Goal: Find specific page/section: Find specific page/section

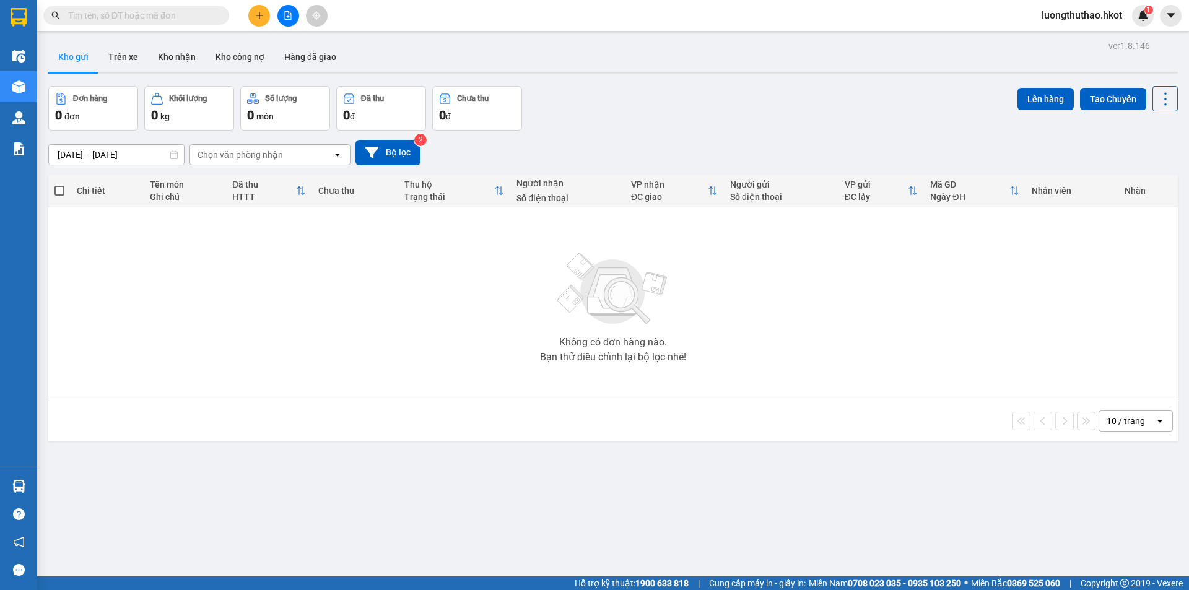
click at [145, 14] on input "text" at bounding box center [141, 16] width 146 height 14
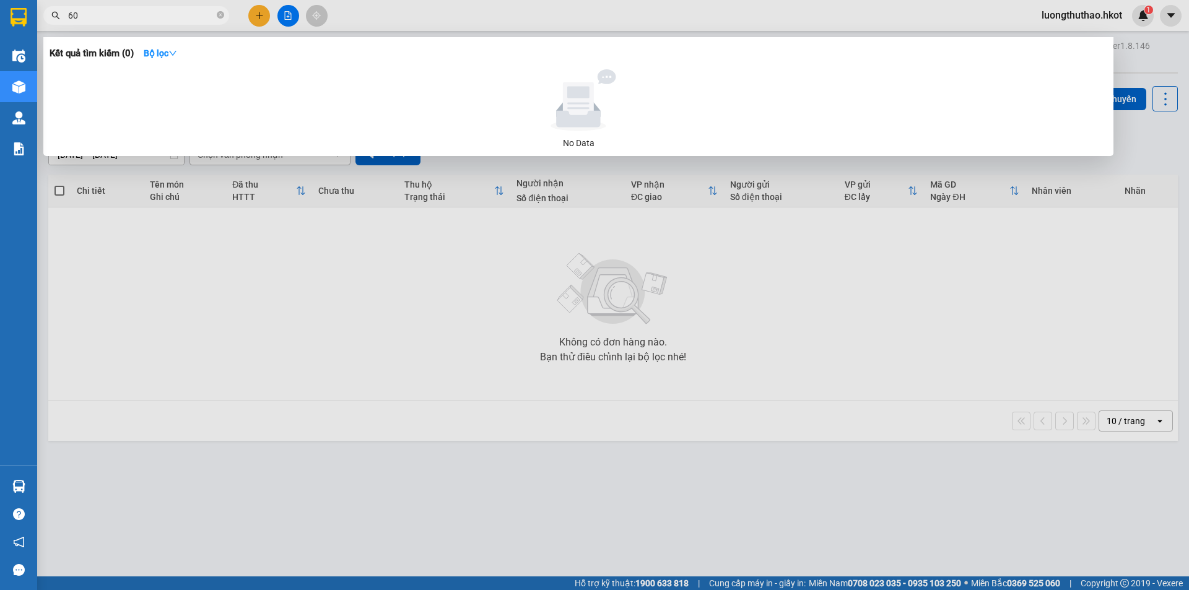
type input "6"
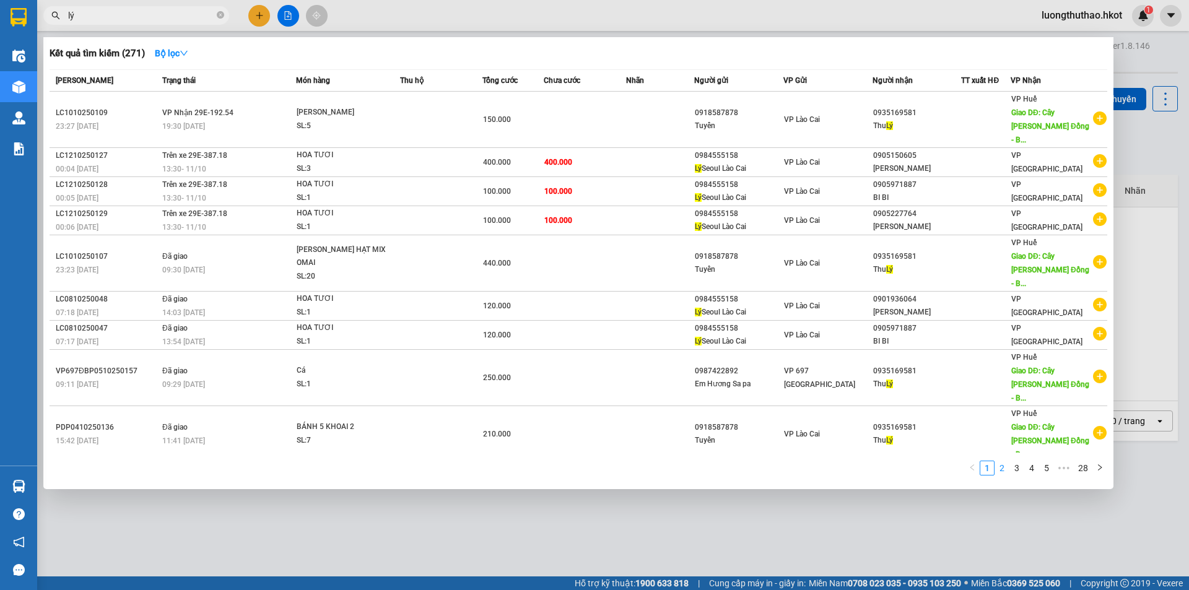
click at [1007, 466] on link "2" at bounding box center [1002, 468] width 14 height 14
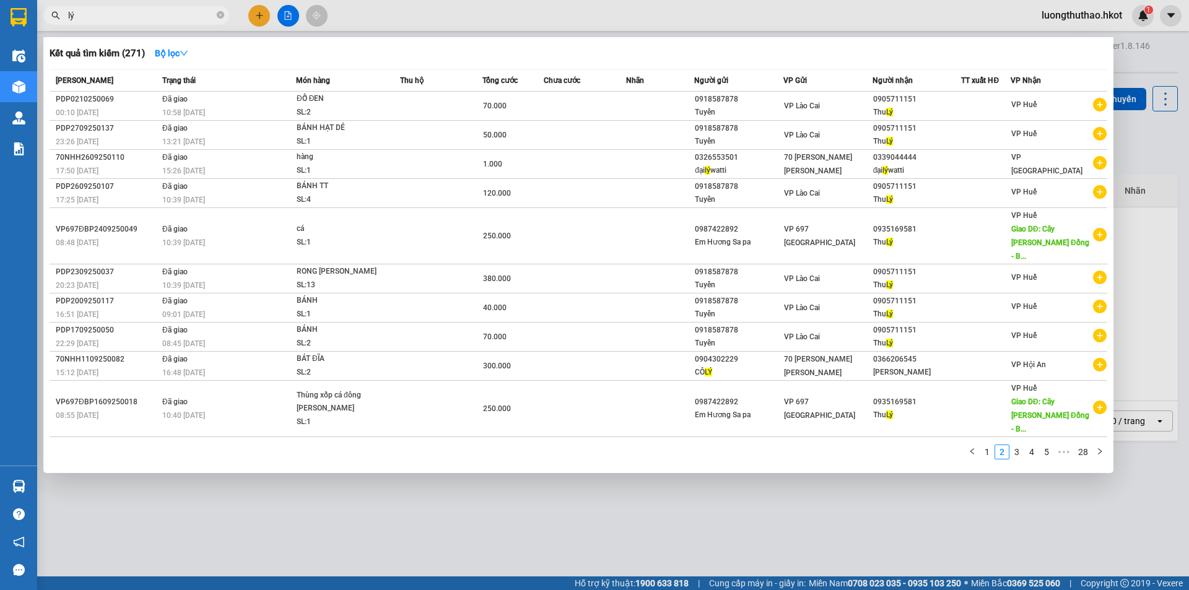
click at [87, 15] on input "lý" at bounding box center [141, 16] width 146 height 14
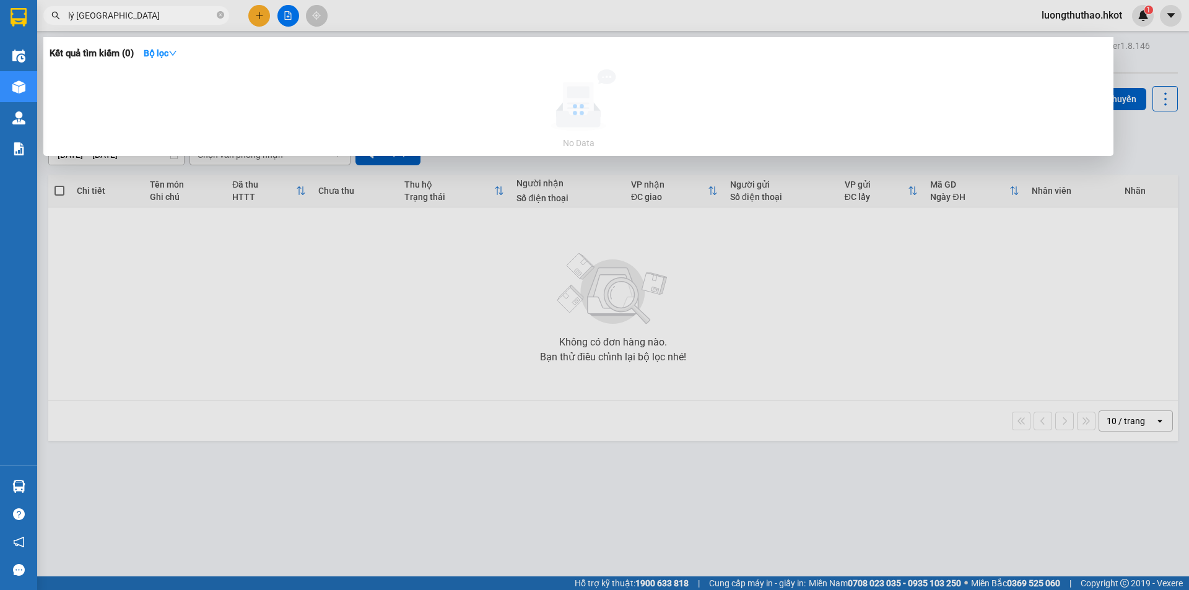
type input "lý seoul"
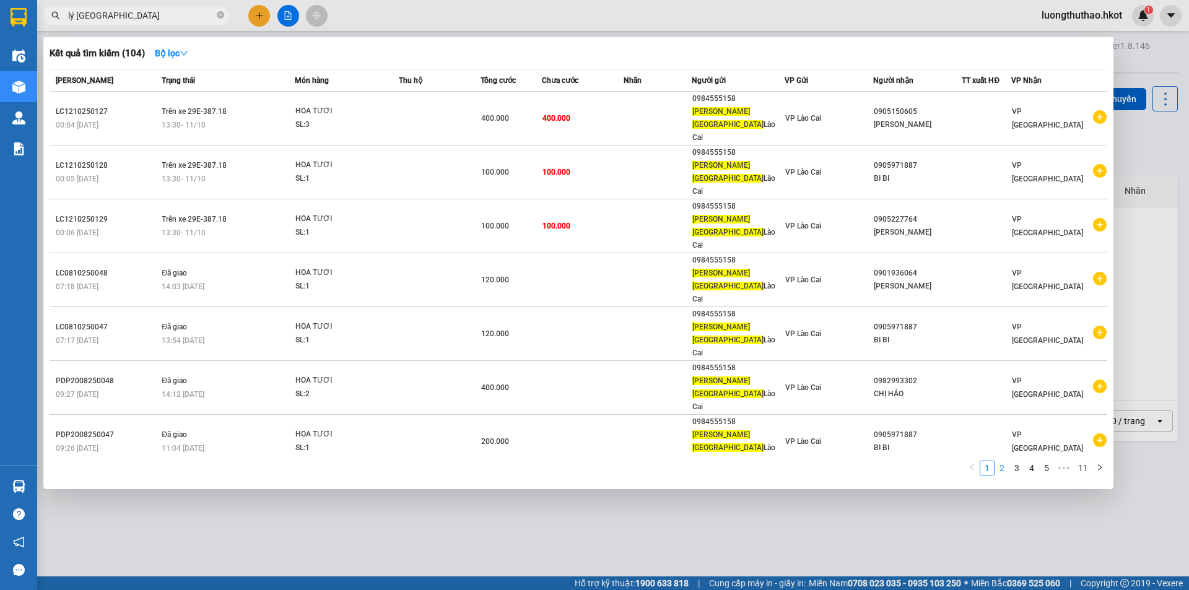
click at [1002, 461] on link "2" at bounding box center [1002, 468] width 14 height 14
click at [1027, 461] on link "4" at bounding box center [1032, 468] width 14 height 14
click at [1031, 461] on link "5" at bounding box center [1032, 468] width 14 height 14
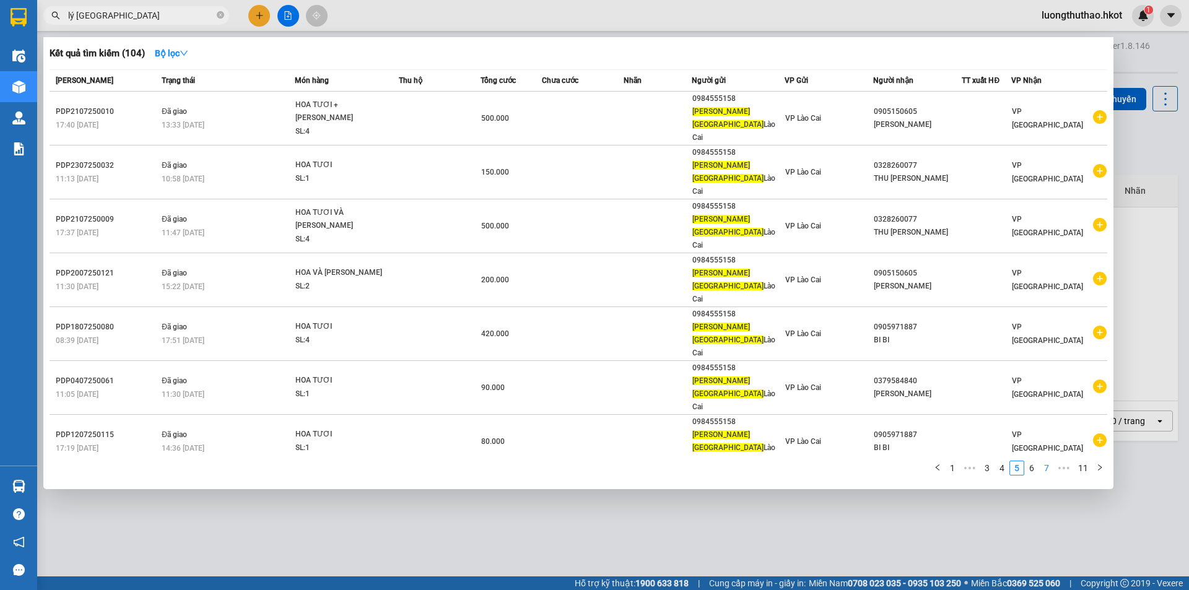
click at [1045, 461] on link "7" at bounding box center [1047, 468] width 14 height 14
click at [1034, 398] on div "Mã ĐH Trạng thái Món hàng Thu hộ Tổng cước Chưa cước Nhãn Người gửi VP Gửi Ngườ…" at bounding box center [579, 276] width 1058 height 414
click at [1030, 461] on link "8" at bounding box center [1032, 468] width 14 height 14
click at [222, 15] on icon "close-circle" at bounding box center [220, 14] width 7 height 7
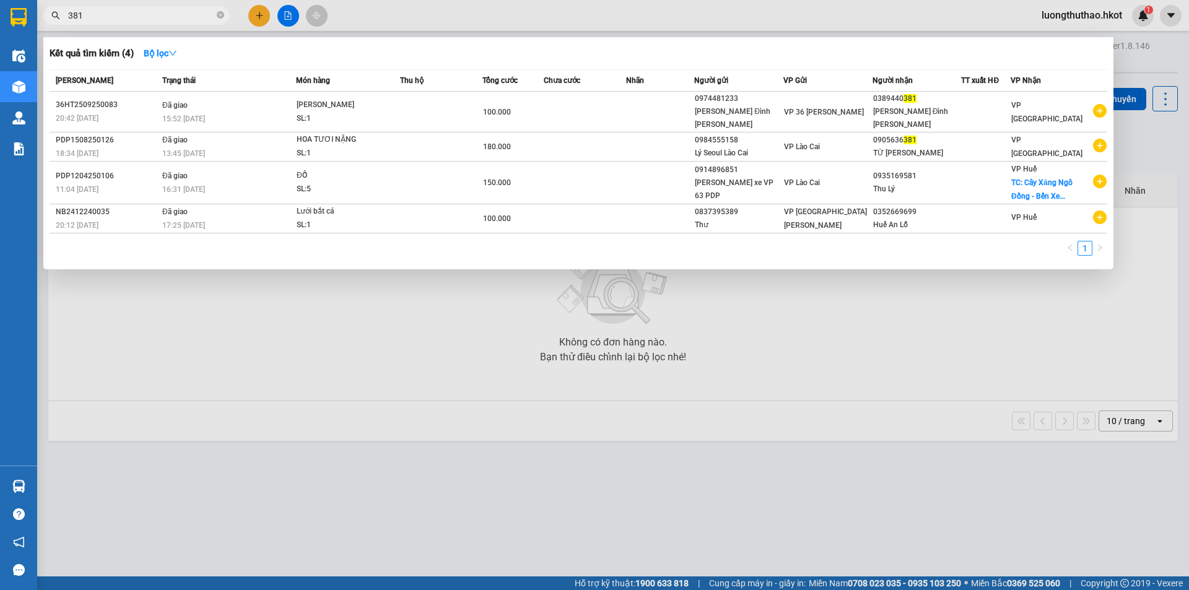
type input "381"
